Goal: Information Seeking & Learning: Learn about a topic

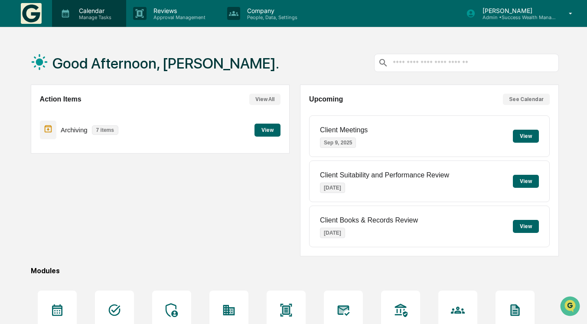
click at [72, 15] on p "Manage Tasks" at bounding box center [94, 17] width 44 height 6
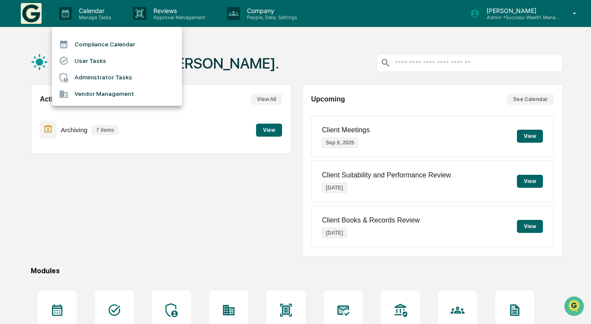
click at [150, 18] on div at bounding box center [295, 162] width 591 height 324
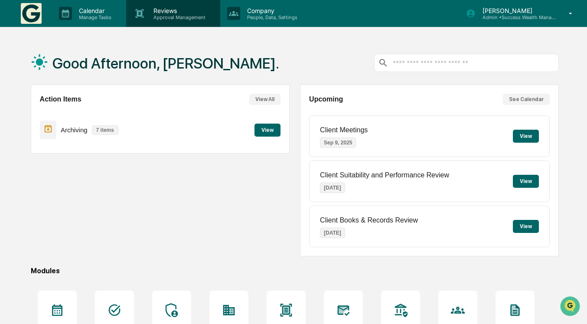
click at [156, 13] on p "Reviews" at bounding box center [178, 10] width 63 height 7
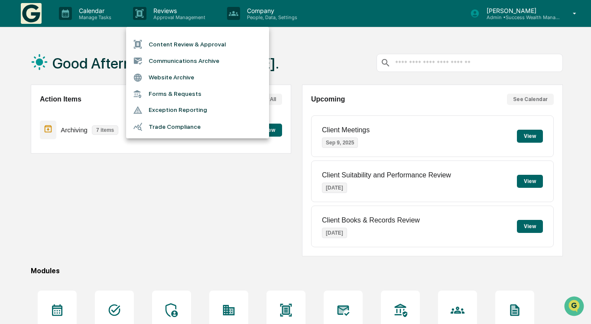
click at [236, 16] on div at bounding box center [295, 162] width 591 height 324
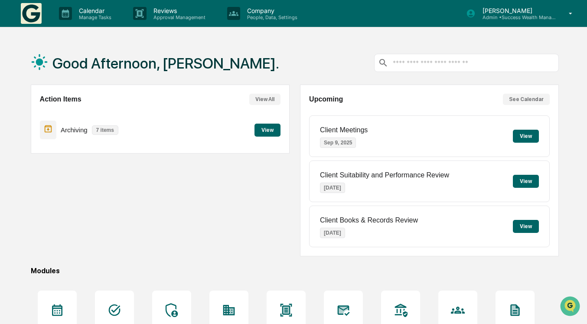
click at [241, 12] on p "Company" at bounding box center [271, 10] width 62 height 7
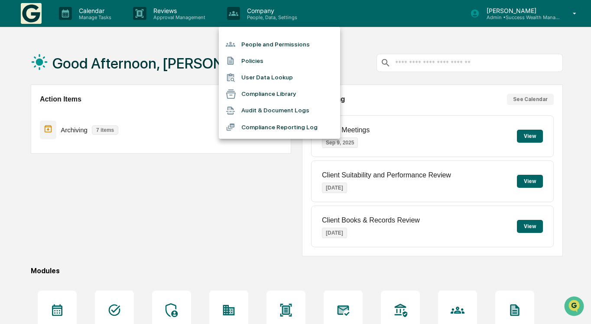
click at [251, 96] on li "Compliance Library" at bounding box center [279, 94] width 121 height 16
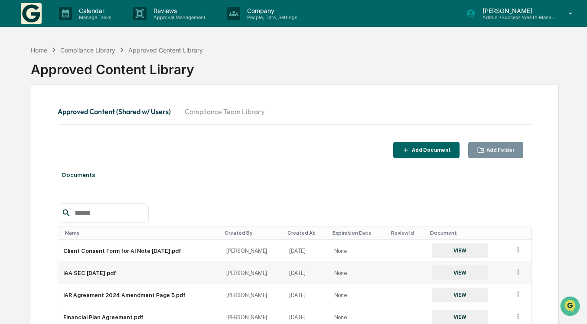
click at [163, 278] on td "IAA SEC [DATE].pdf" at bounding box center [139, 273] width 163 height 22
click at [438, 271] on button "VIEW" at bounding box center [460, 272] width 56 height 15
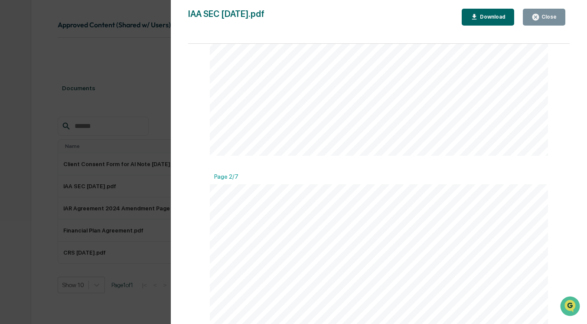
scroll to position [375, 0]
click at [539, 17] on icon "button" at bounding box center [535, 17] width 7 height 7
